Goal: Find specific page/section: Find specific page/section

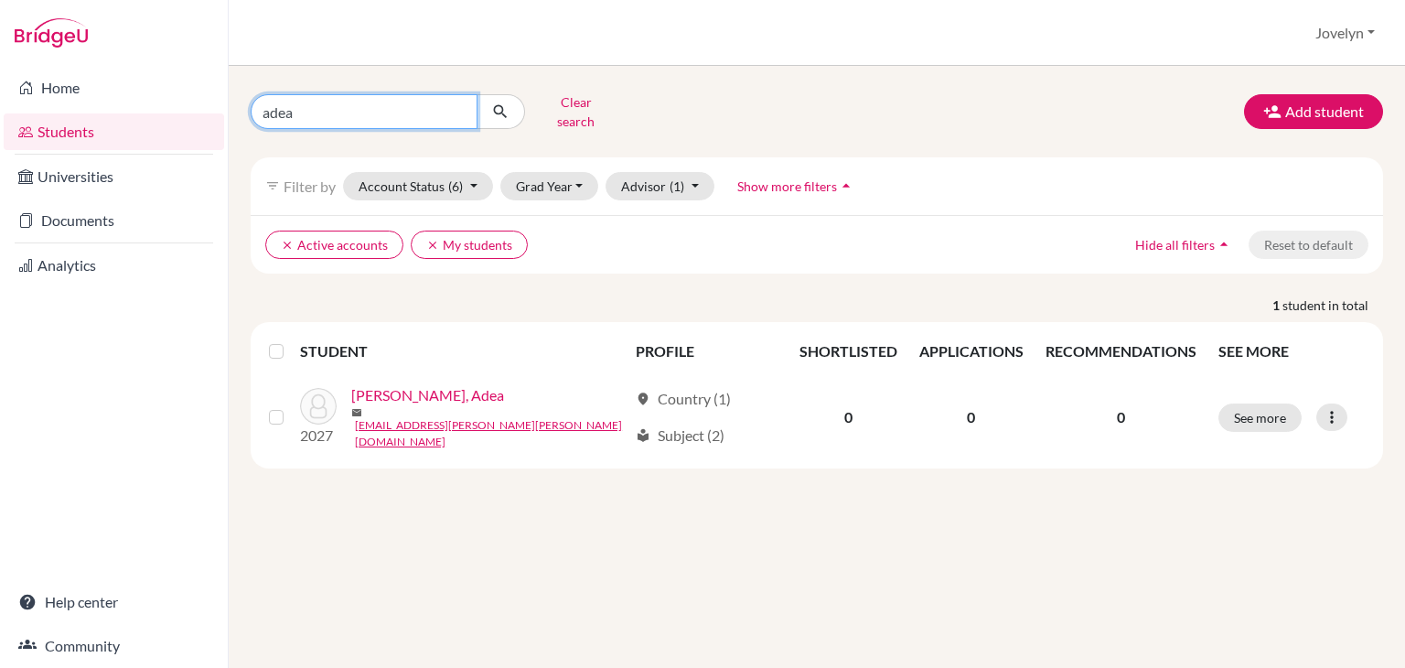
click at [306, 117] on input "adea" at bounding box center [364, 111] width 227 height 35
type input "a"
type input "ada"
click button "submit" at bounding box center [501, 111] width 48 height 35
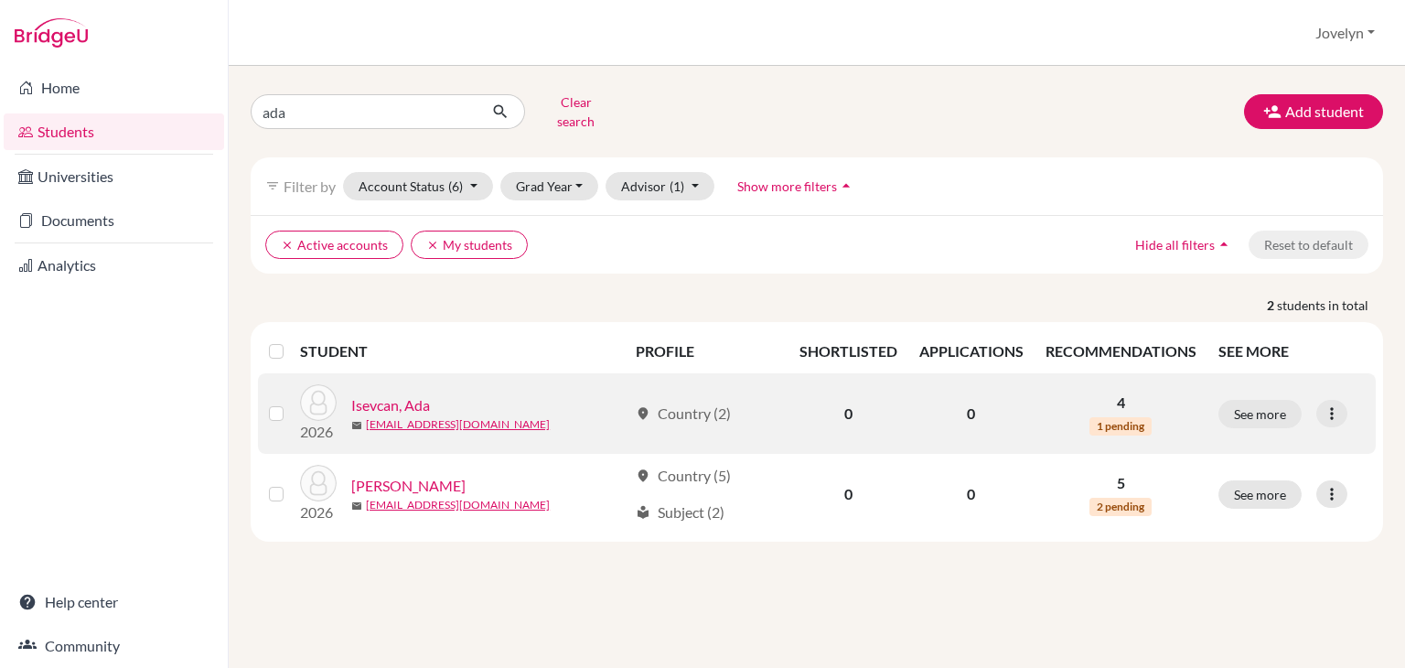
click at [383, 394] on link "Isevcan, Ada" at bounding box center [390, 405] width 79 height 22
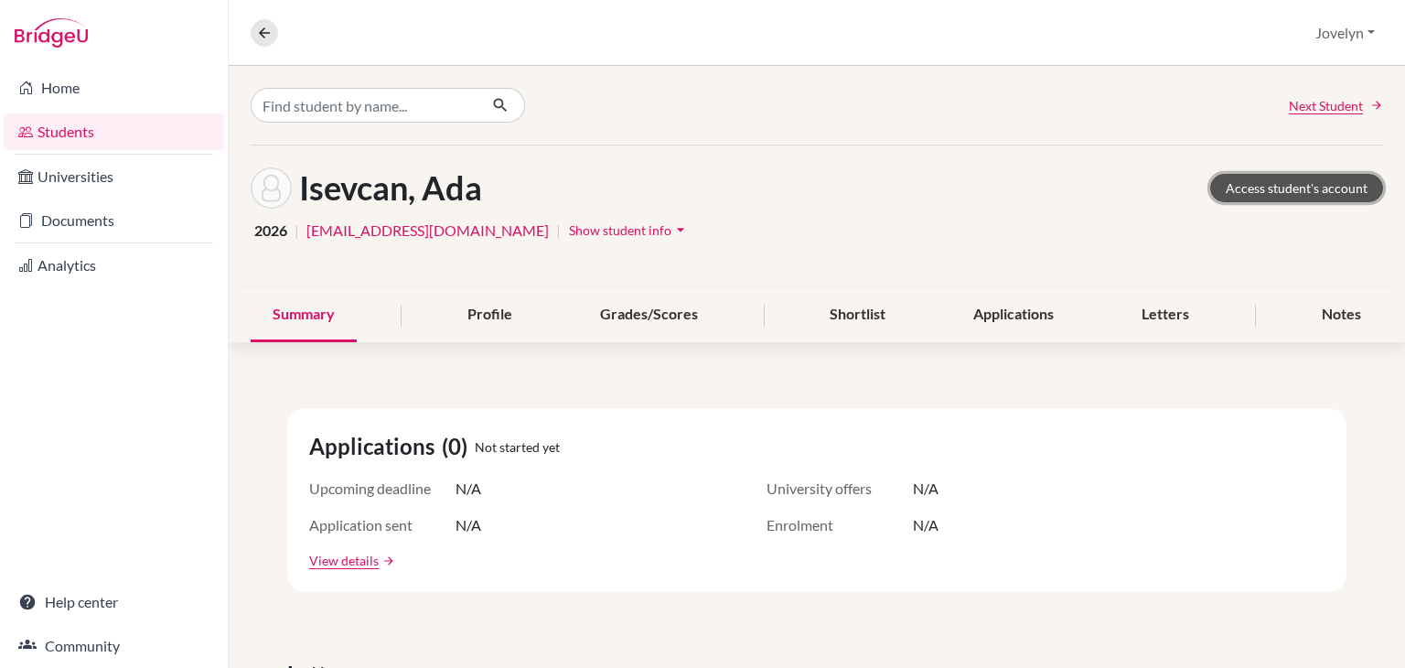
click at [1249, 188] on link "Access student's account" at bounding box center [1296, 188] width 173 height 28
